Goal: Use online tool/utility: Utilize a website feature to perform a specific function

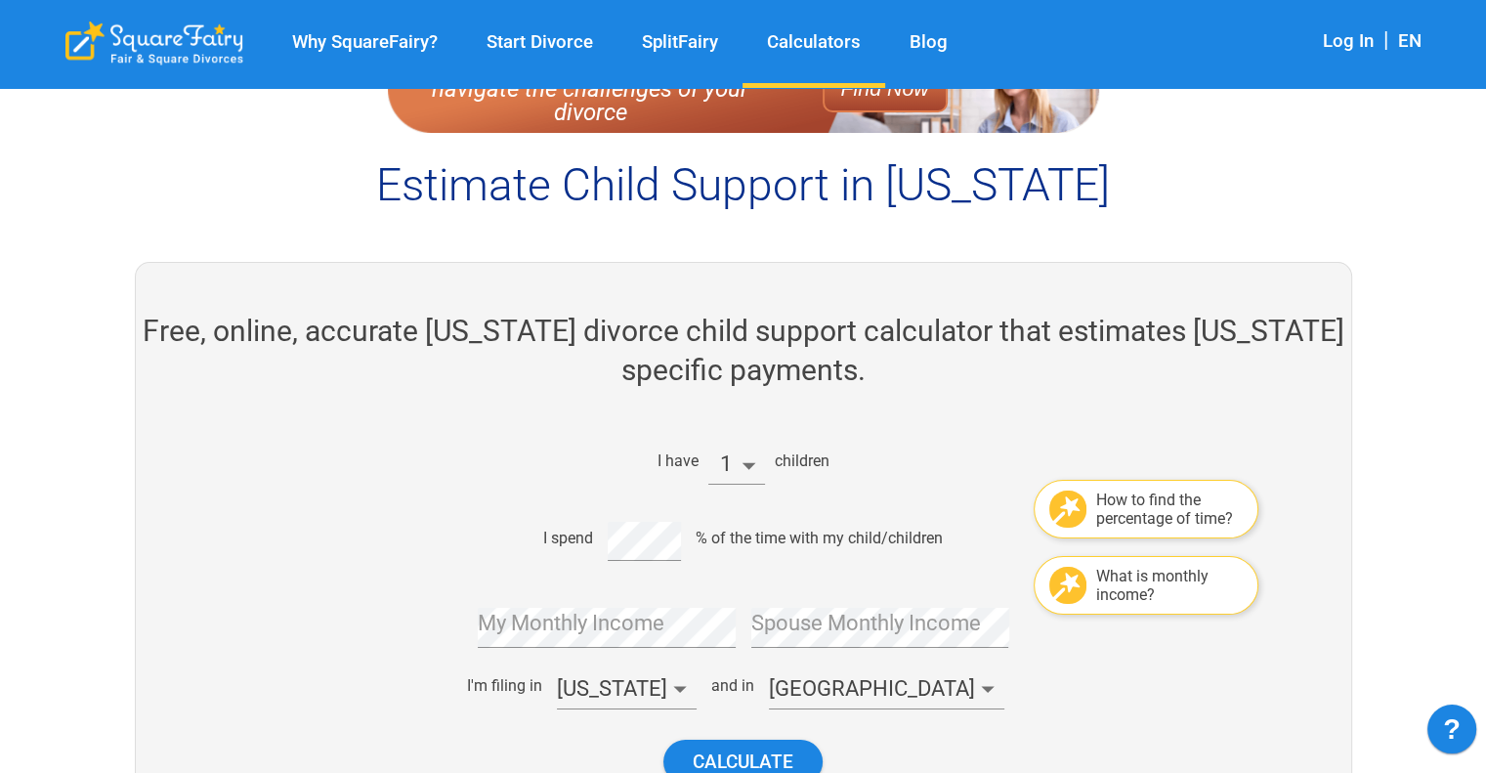
scroll to position [195, 0]
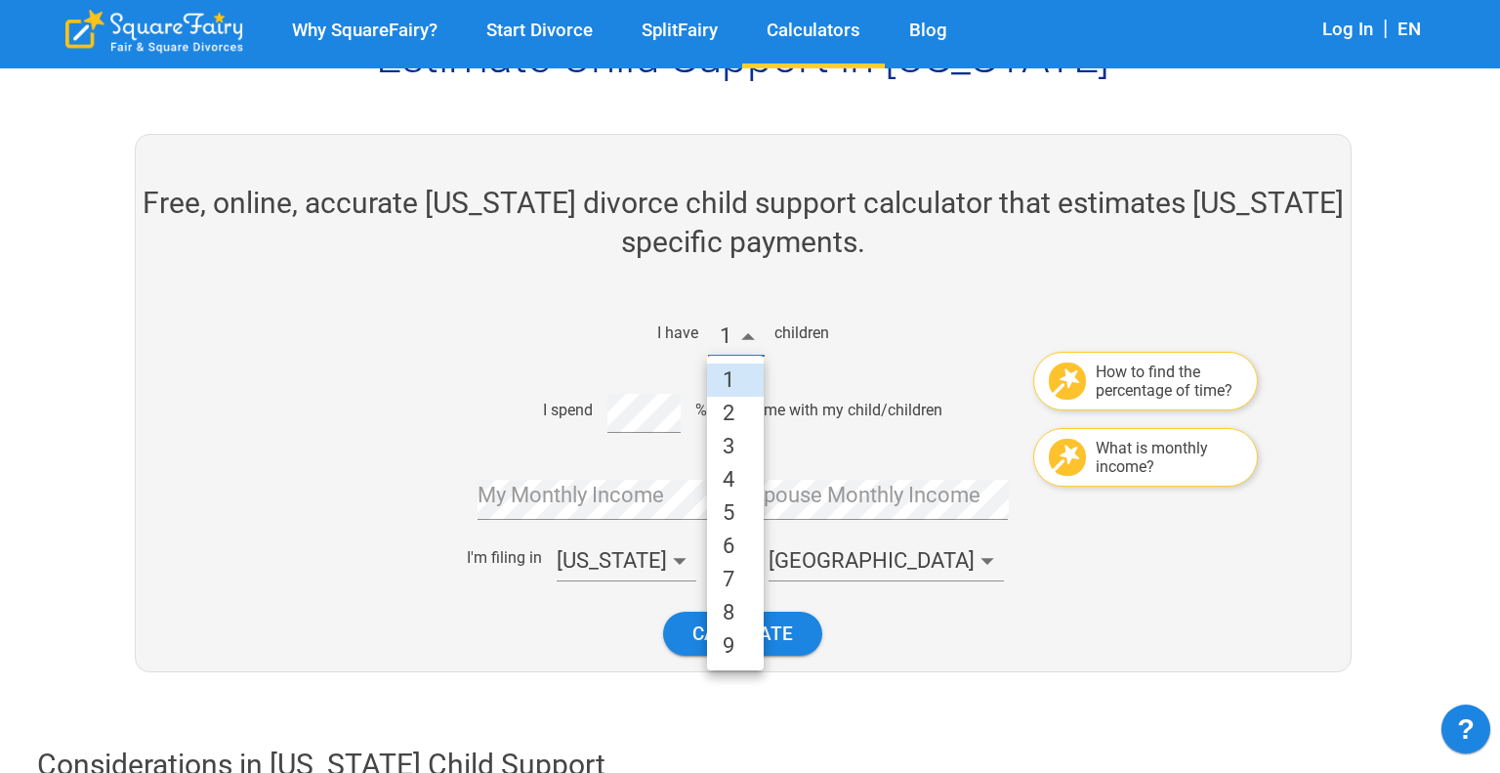
click at [738, 413] on li "2" at bounding box center [735, 413] width 57 height 33
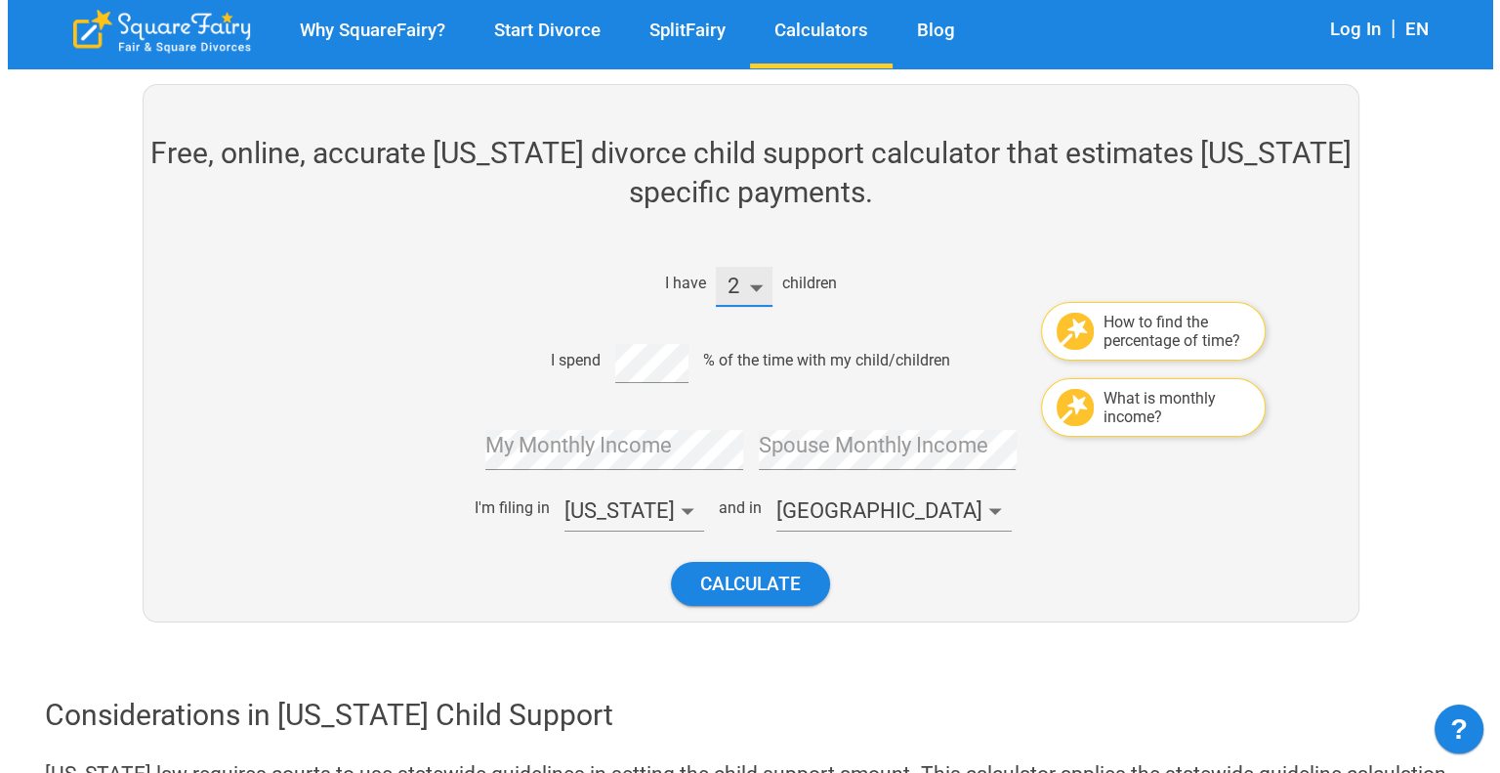
scroll to position [293, 0]
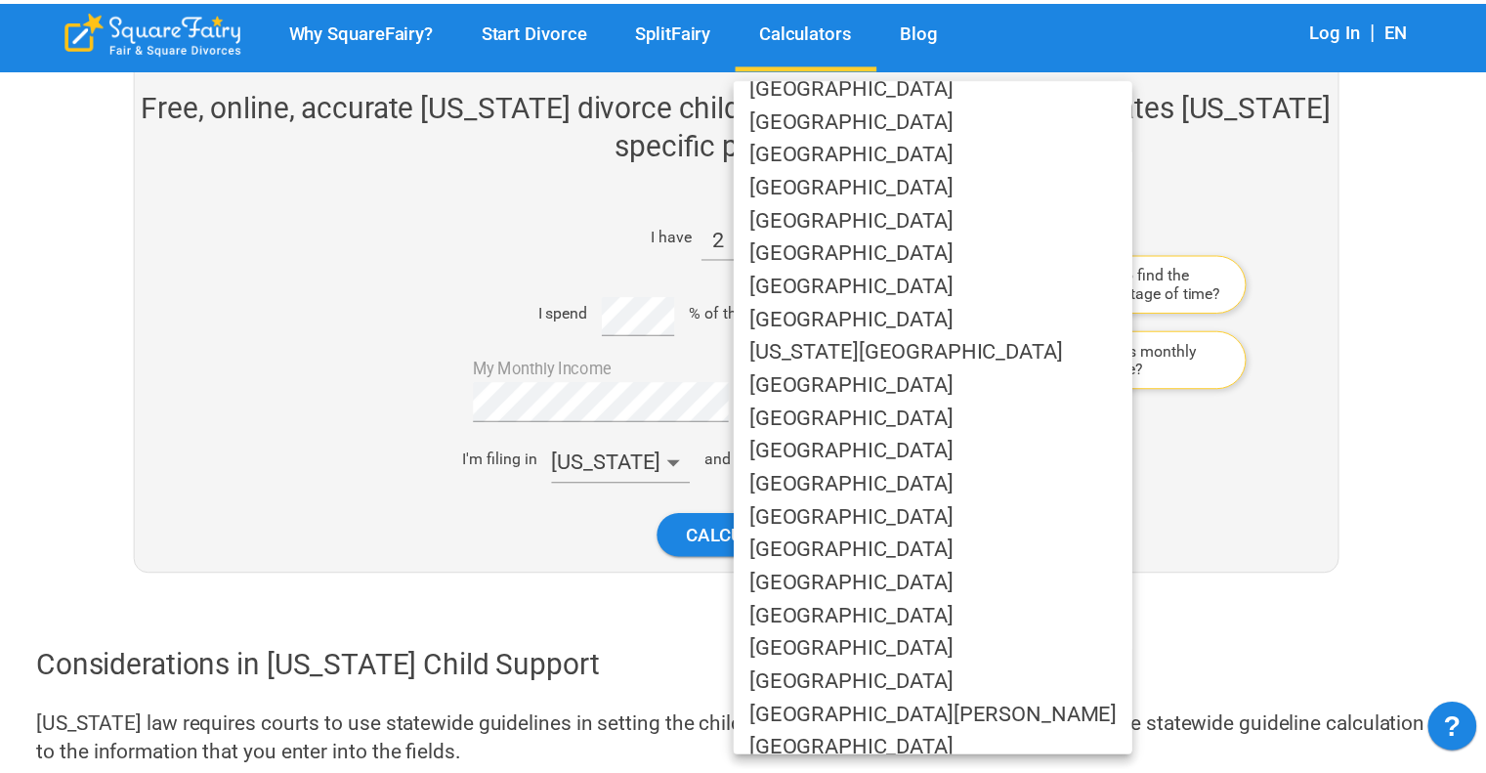
scroll to position [684, 0]
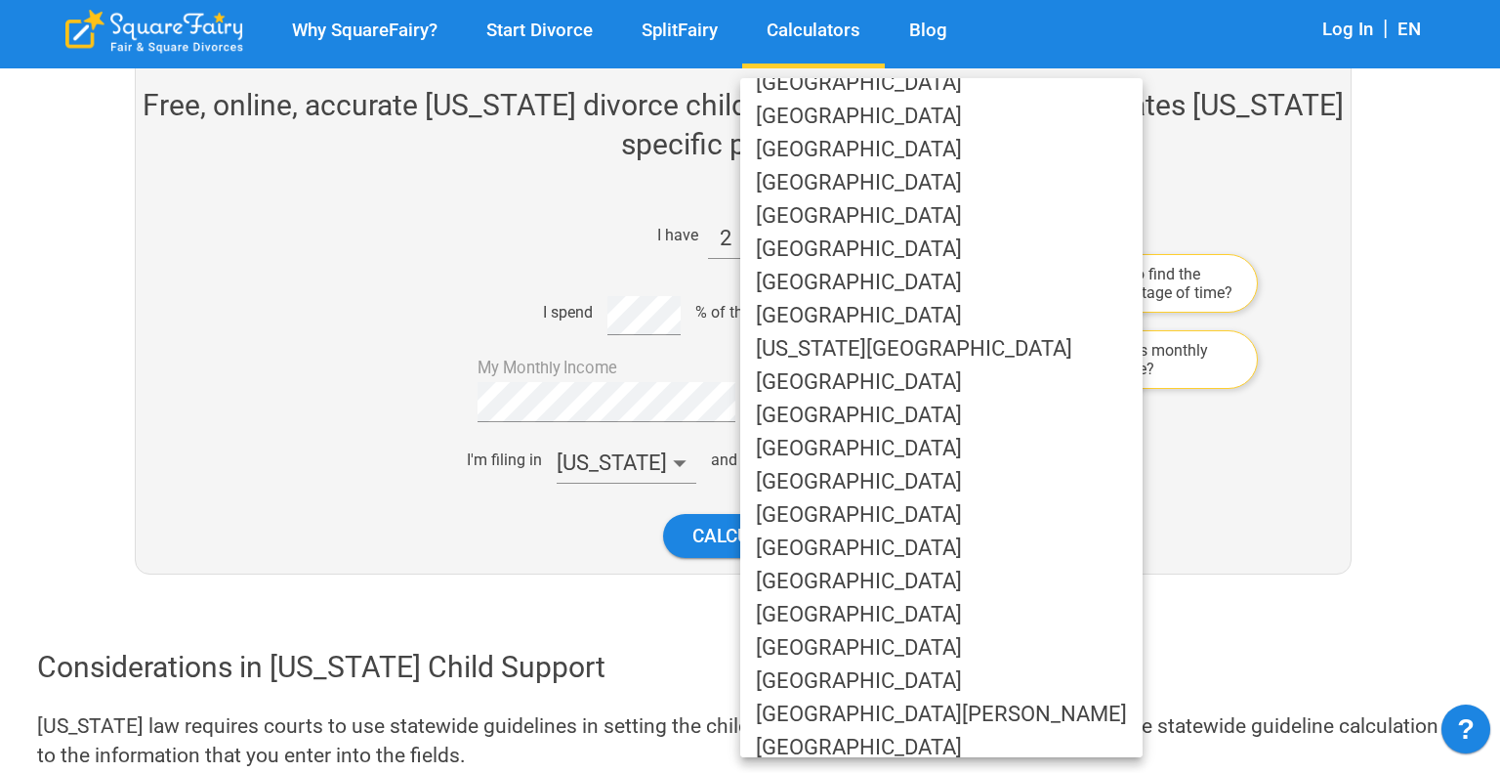
click at [811, 519] on li "[GEOGRAPHIC_DATA]" at bounding box center [941, 514] width 402 height 33
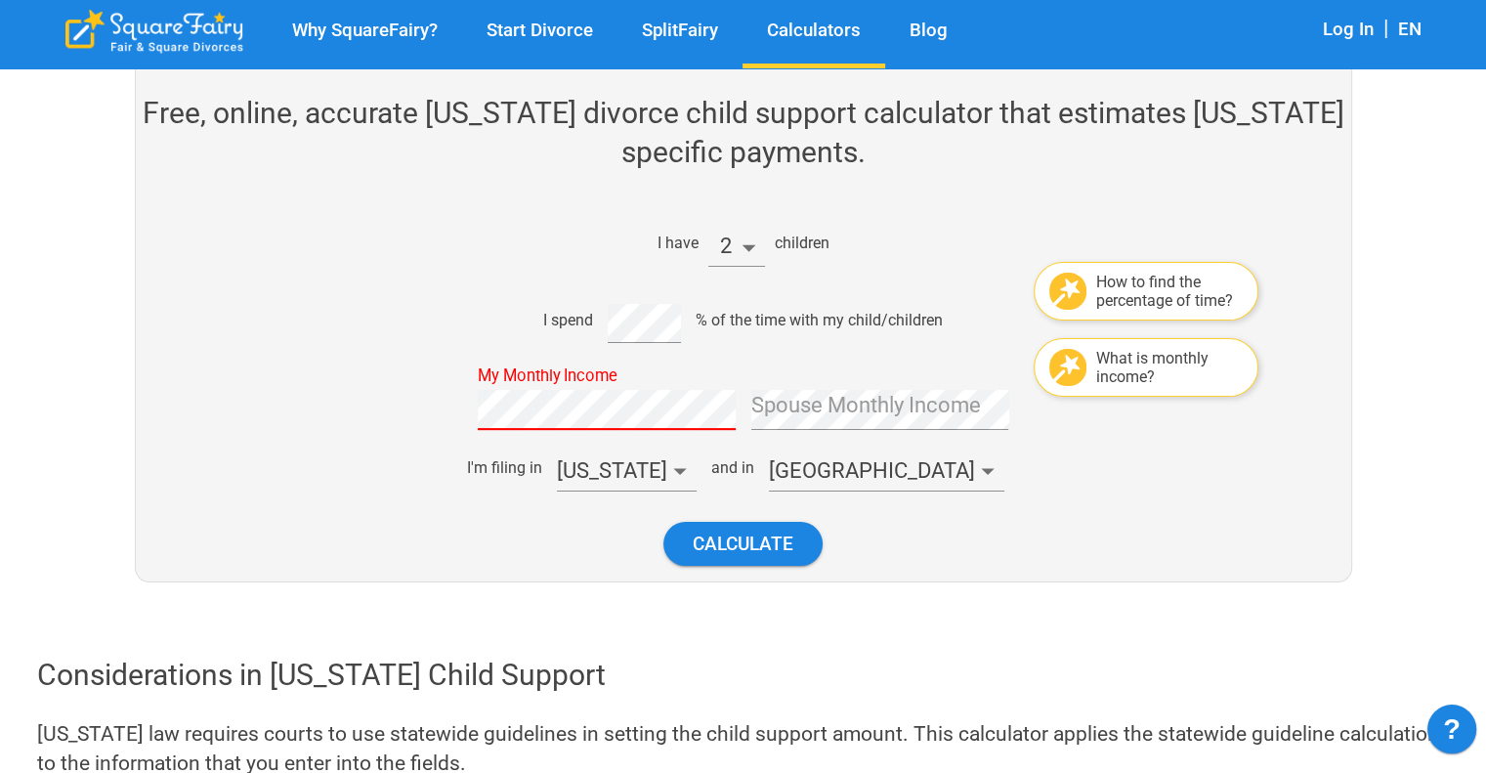
scroll to position [293, 0]
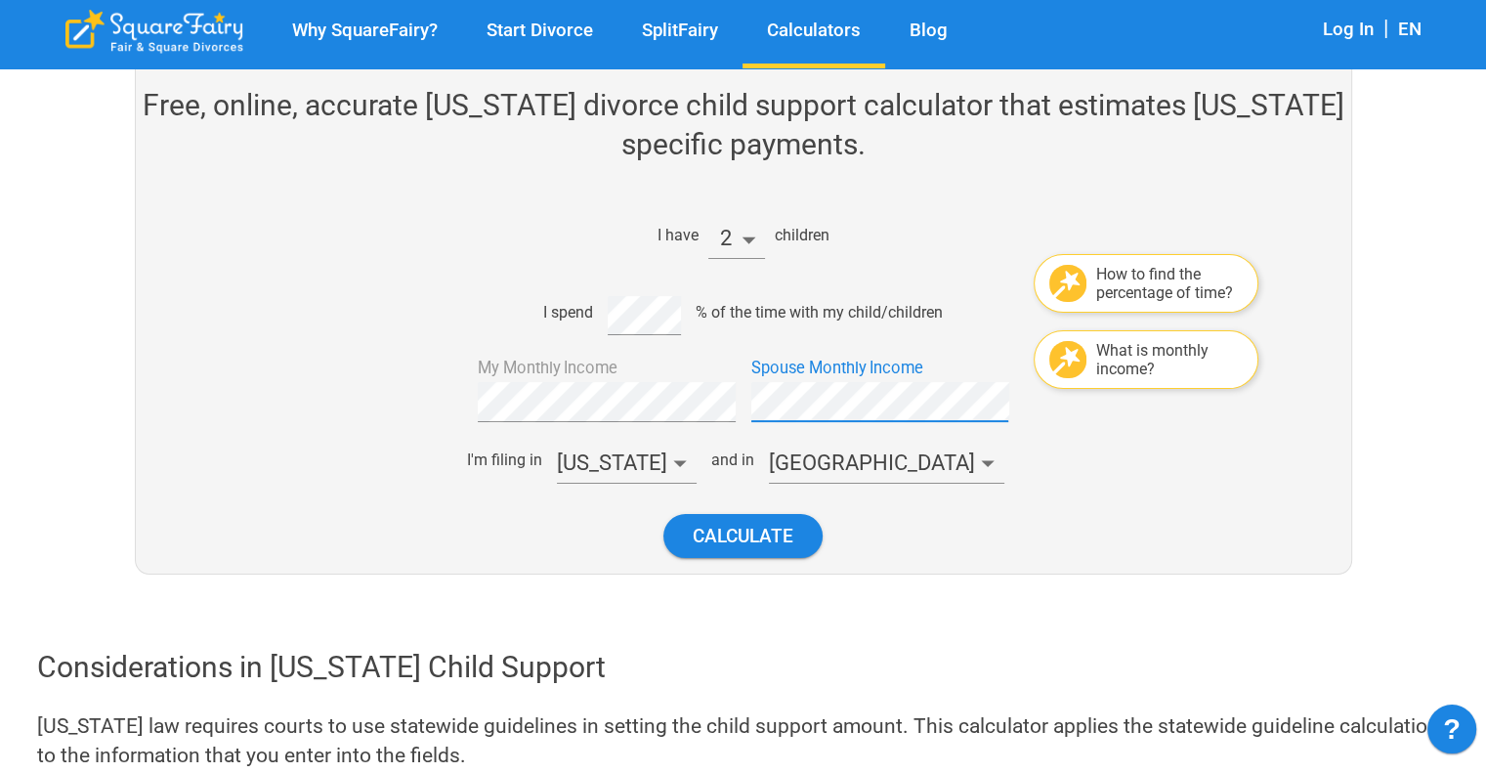
click at [817, 390] on div "Spouse Monthly Income" at bounding box center [880, 394] width 258 height 56
click at [709, 523] on button "Calculate" at bounding box center [742, 536] width 159 height 44
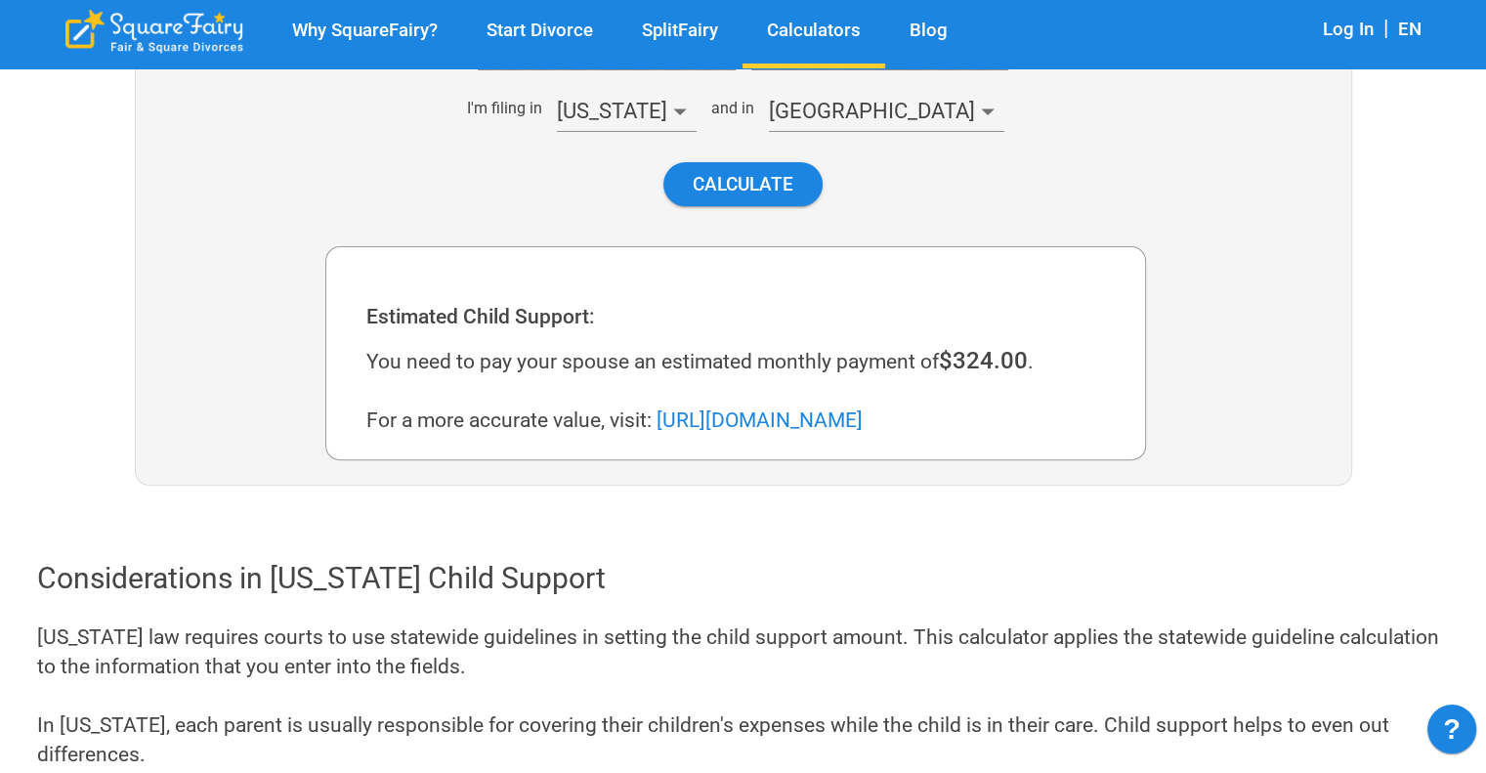
scroll to position [610, 0]
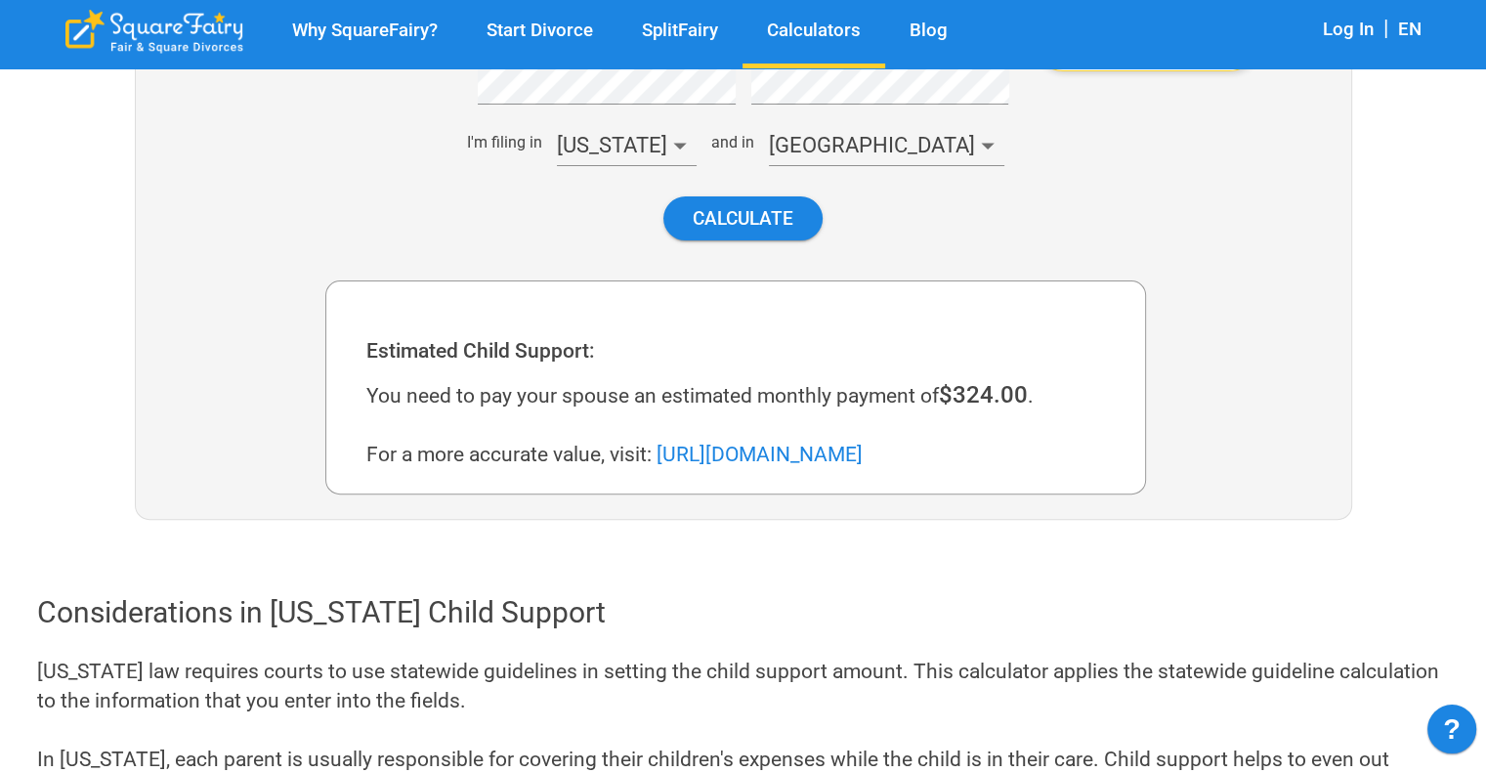
click at [267, 359] on div at bounding box center [222, 199] width 205 height 639
click at [234, 361] on div at bounding box center [222, 199] width 205 height 639
click at [227, 382] on div at bounding box center [222, 199] width 205 height 639
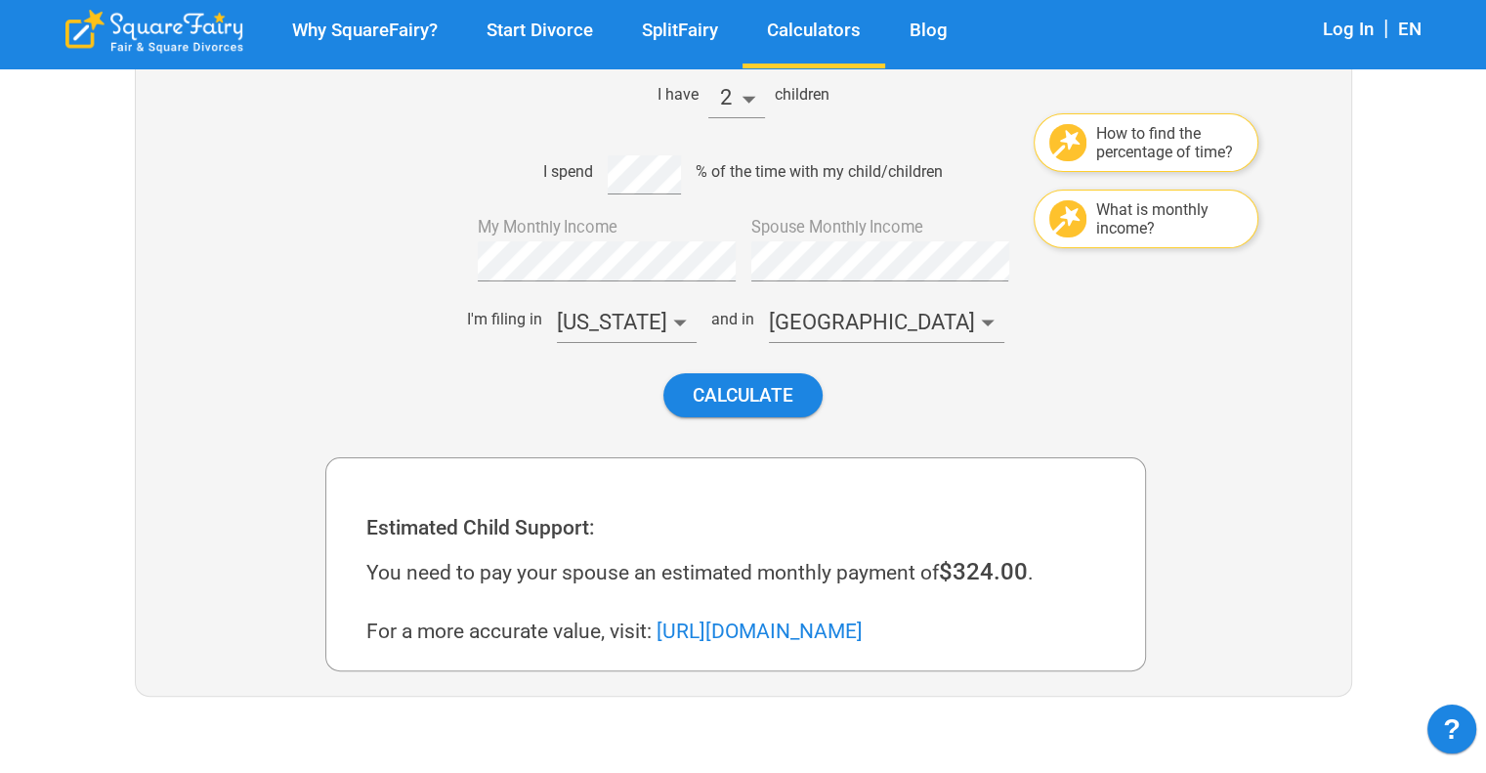
scroll to position [317, 0]
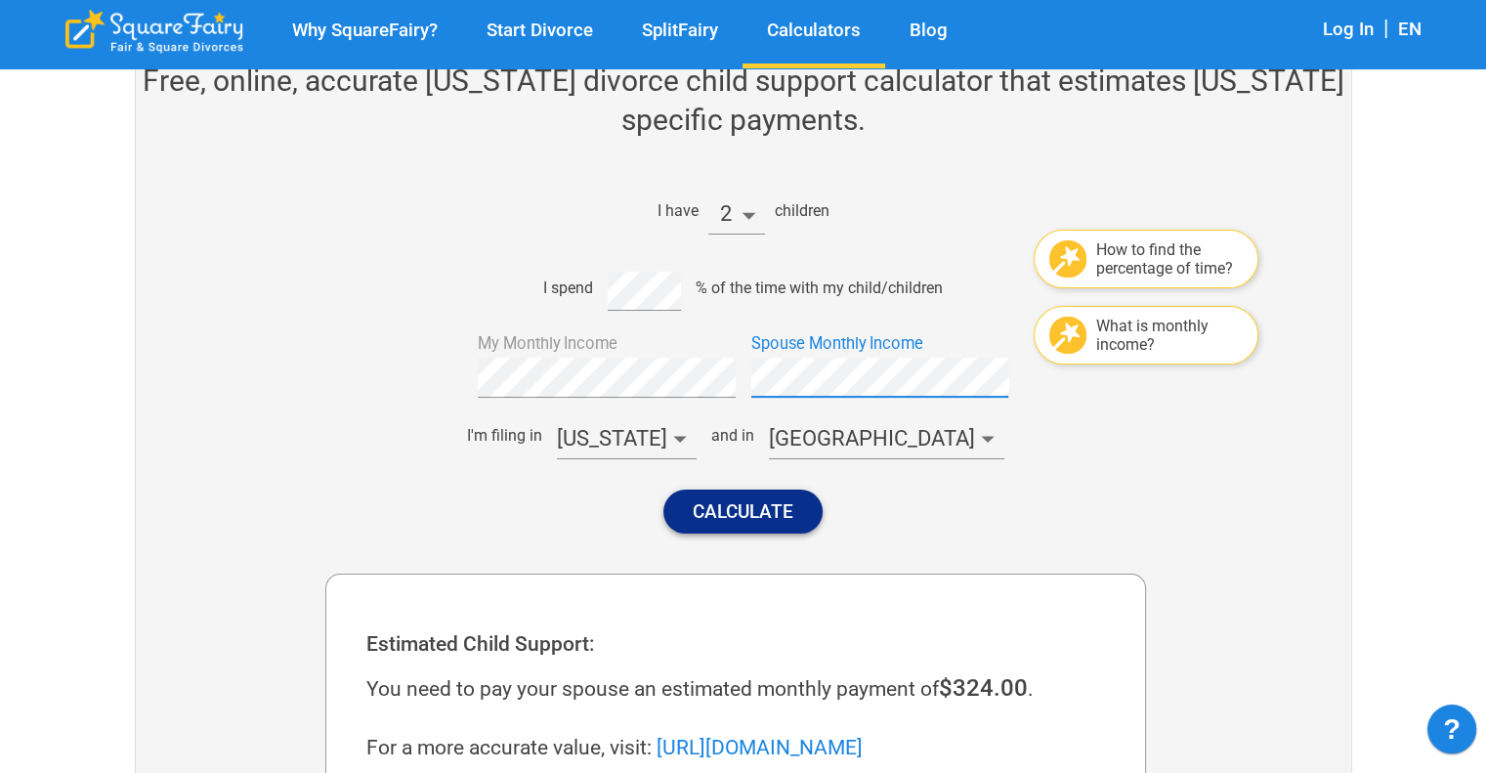
click at [727, 508] on button "Calculate" at bounding box center [742, 511] width 159 height 44
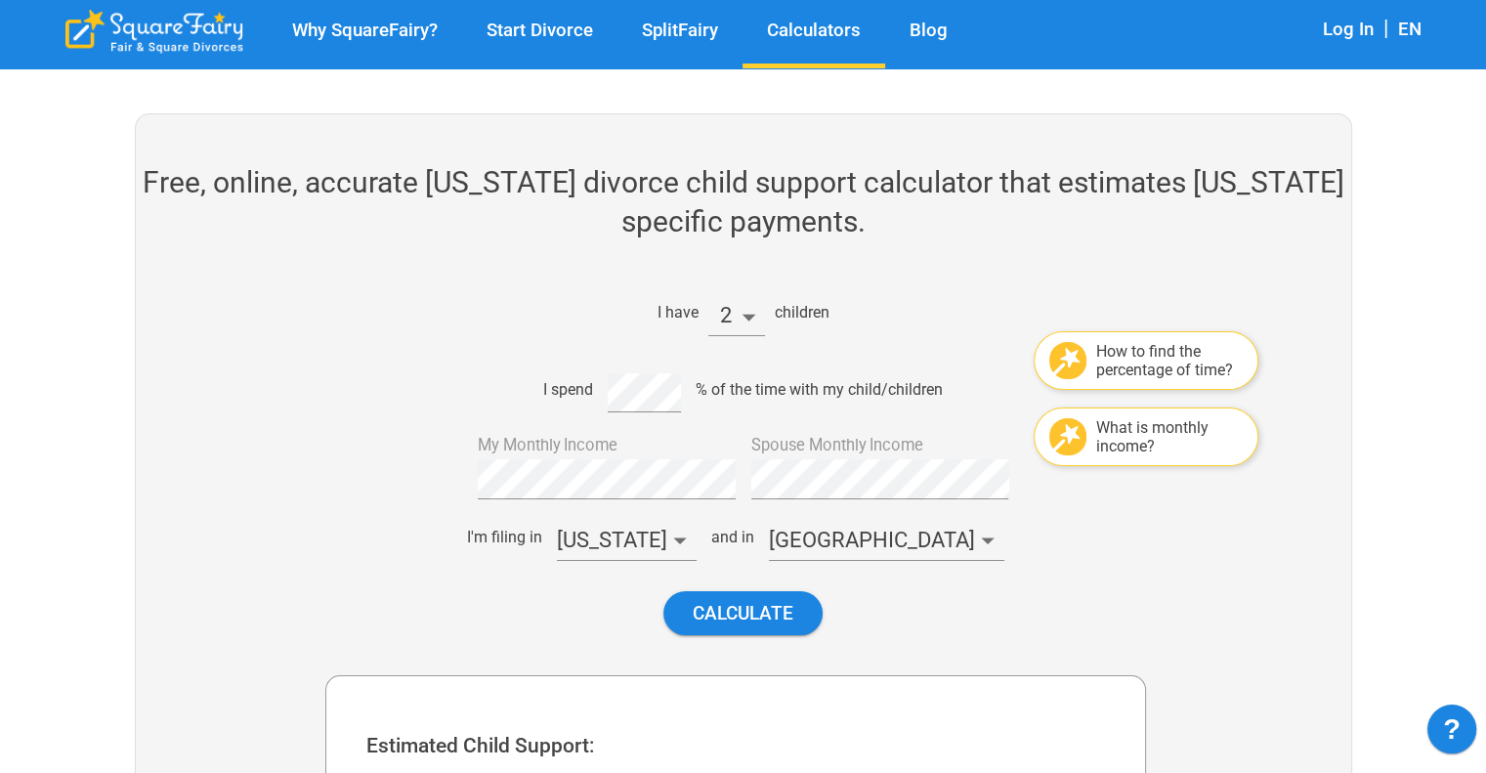
scroll to position [220, 0]
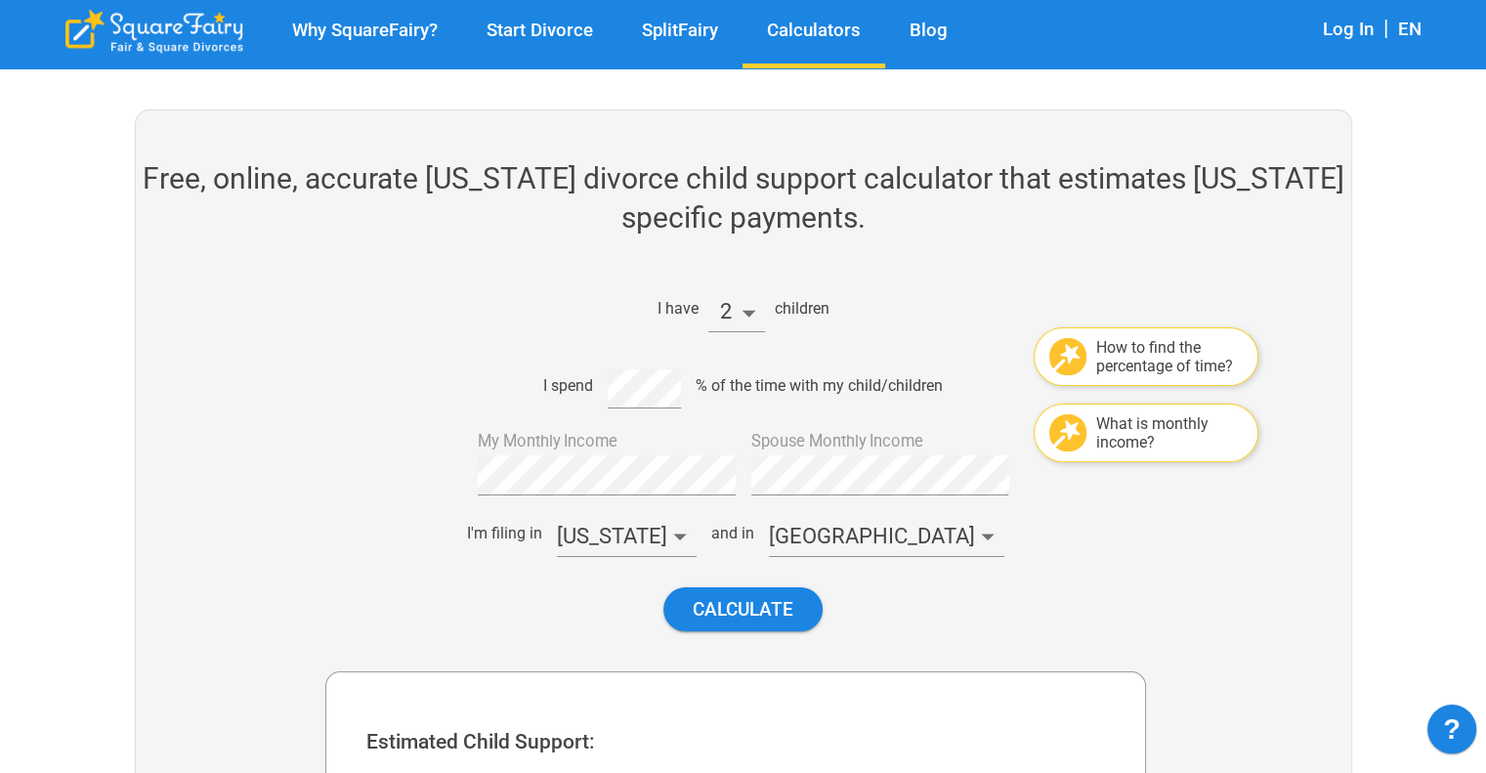
click at [1090, 347] on div "How to find the percentage of time?" at bounding box center [1145, 356] width 225 height 59
click at [1069, 352] on div at bounding box center [1067, 356] width 37 height 37
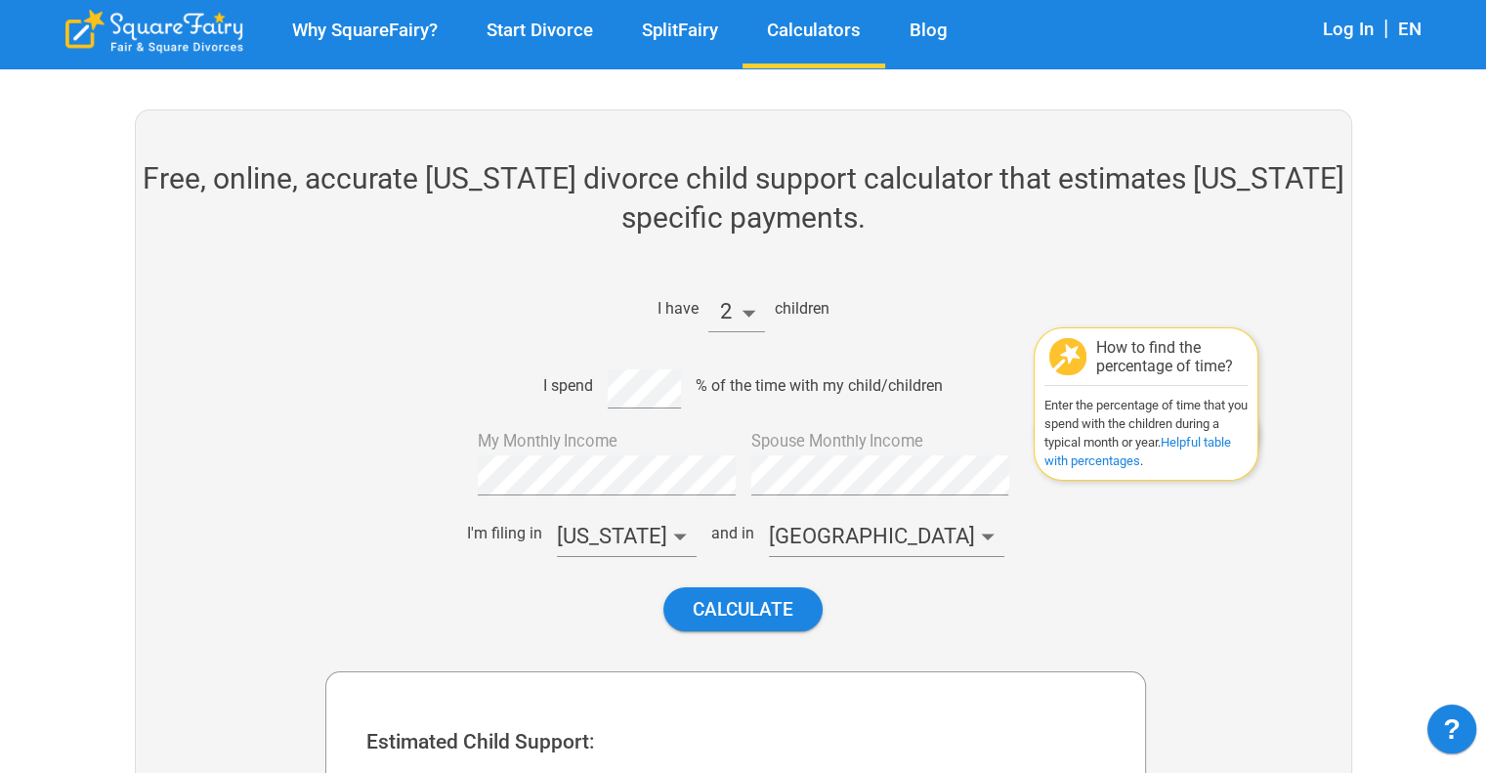
click at [1016, 362] on div "How to find the percentage of time? Enter the percentage of time that you spend…" at bounding box center [735, 365] width 820 height 16
click at [709, 609] on button "Calculate" at bounding box center [742, 609] width 159 height 44
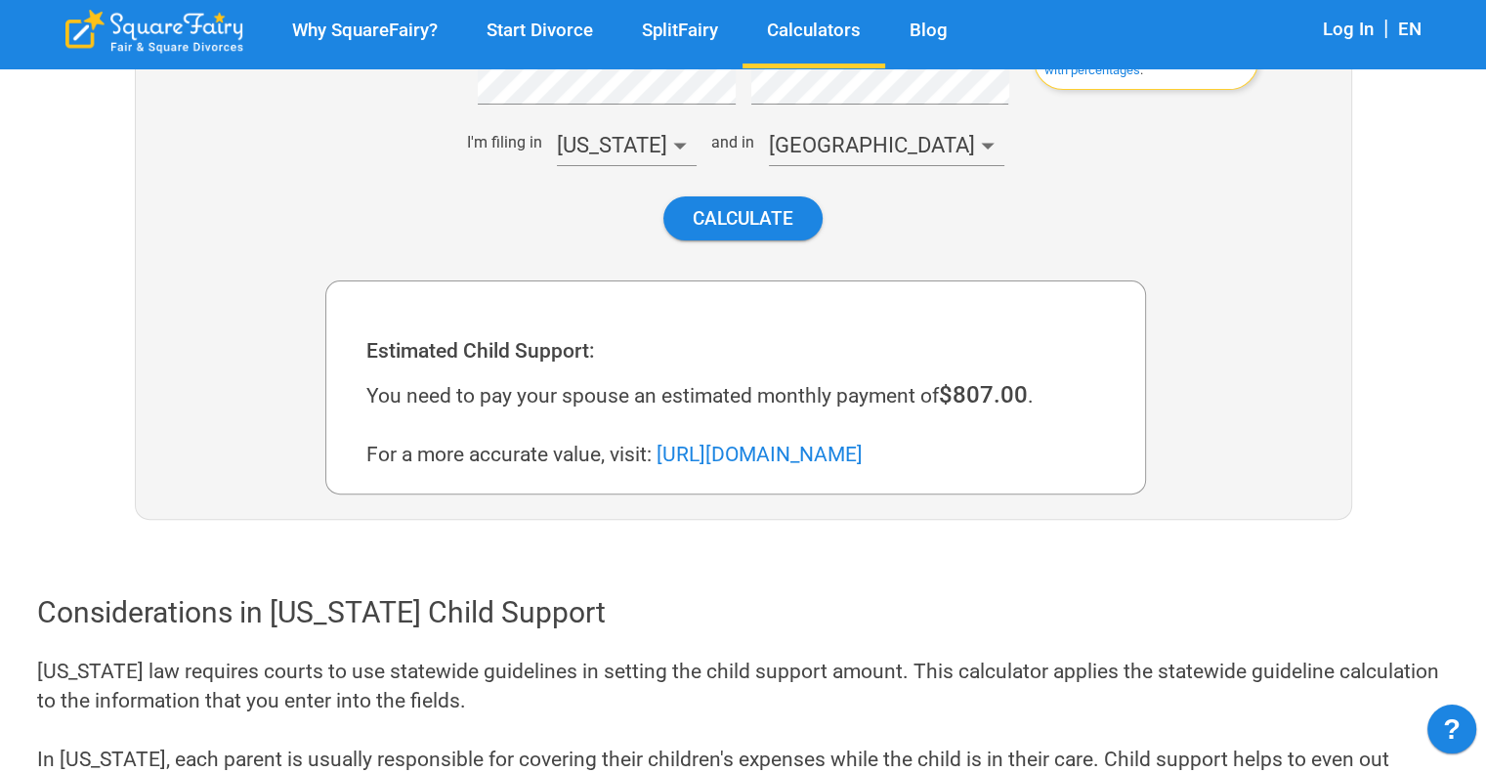
click at [949, 316] on div "Estimated Child Support: You need to pay your spouse an estimated monthly payme…" at bounding box center [735, 387] width 820 height 214
